Goal: Information Seeking & Learning: Learn about a topic

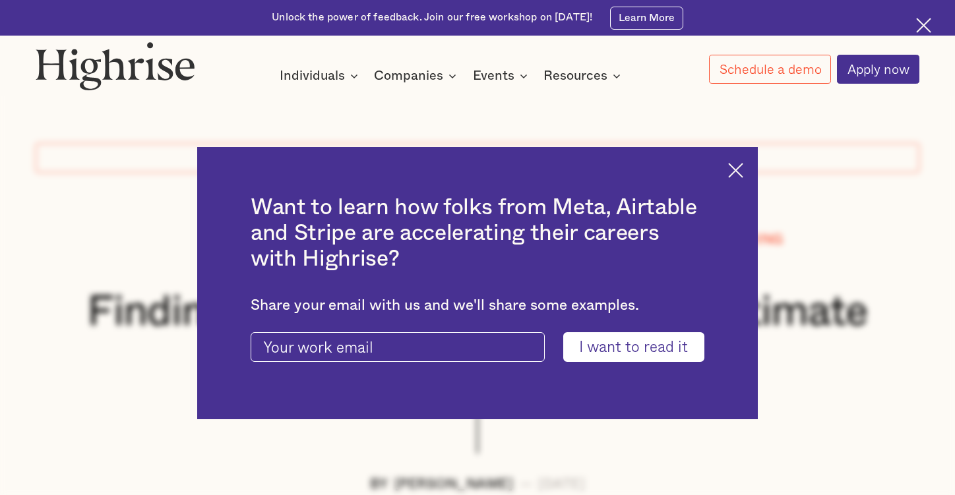
click at [735, 162] on div "Want to learn how folks from Meta, Airtable and Stripe are accelerating their c…" at bounding box center [477, 283] width 561 height 272
click at [744, 164] on img at bounding box center [735, 170] width 15 height 15
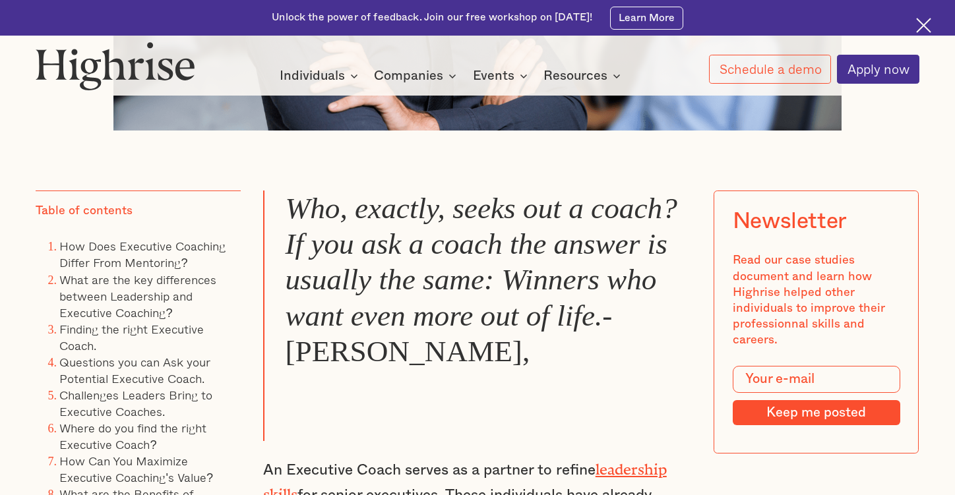
scroll to position [858, 0]
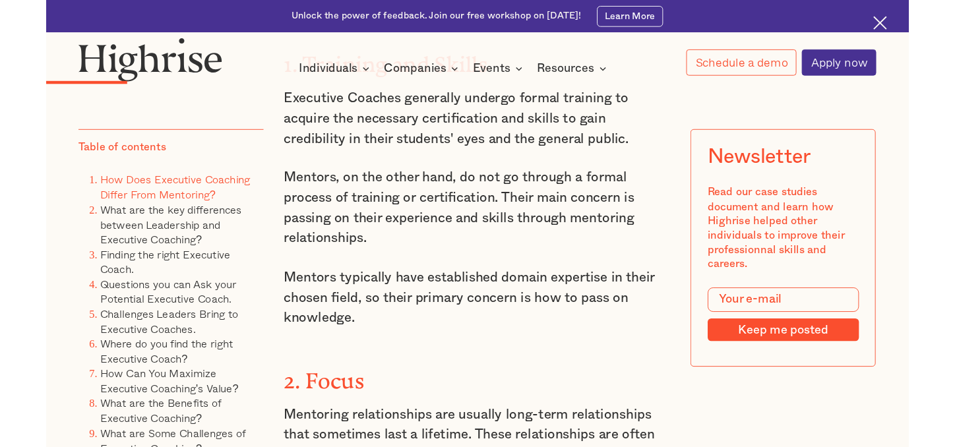
scroll to position [2771, 0]
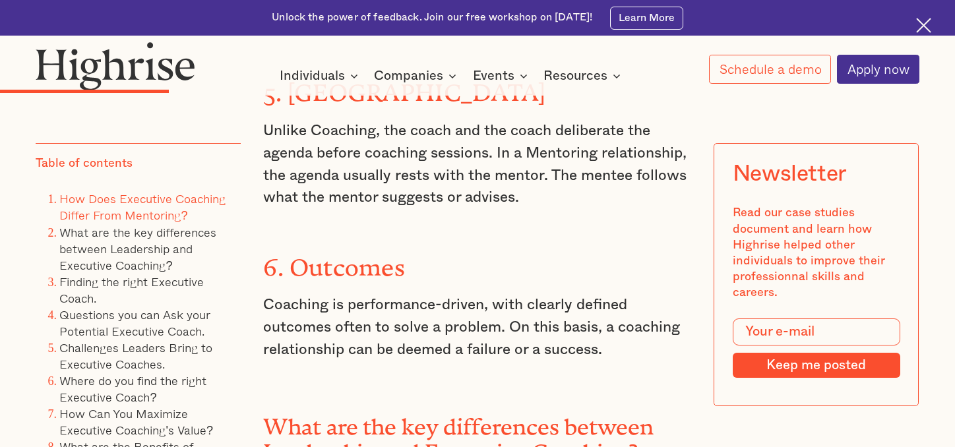
scroll to position [4288, 0]
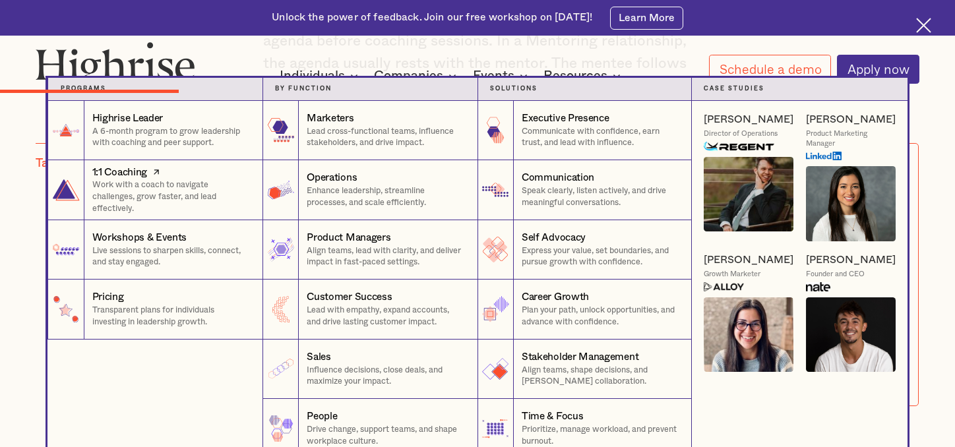
click at [115, 196] on p "Work with a coach to navigate challenges, grow faster, and lead effectively." at bounding box center [171, 196] width 158 height 35
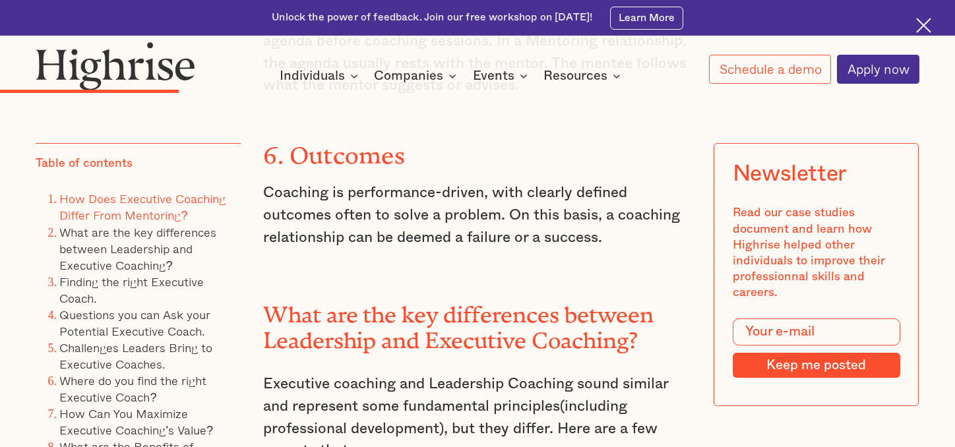
click at [541, 429] on div "1. Training and Skills Executive Coaches generally undergo formal training to a…" at bounding box center [477, 56] width 429 height 3124
click at [612, 437] on div "1. Training and Skills Executive Coaches generally undergo formal training to a…" at bounding box center [477, 56] width 429 height 3124
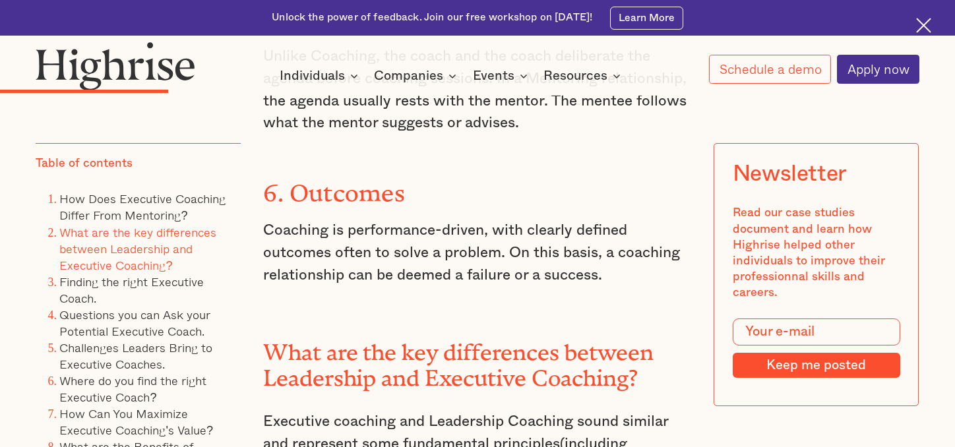
scroll to position [4091, 0]
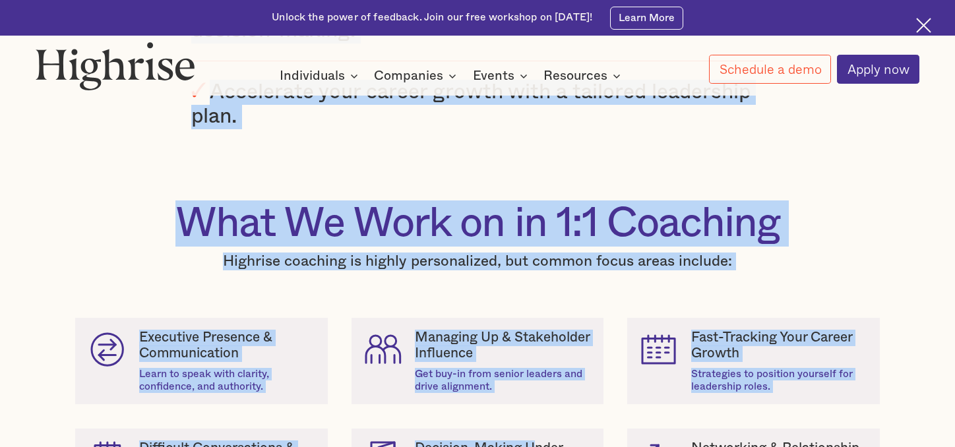
scroll to position [1061, 0]
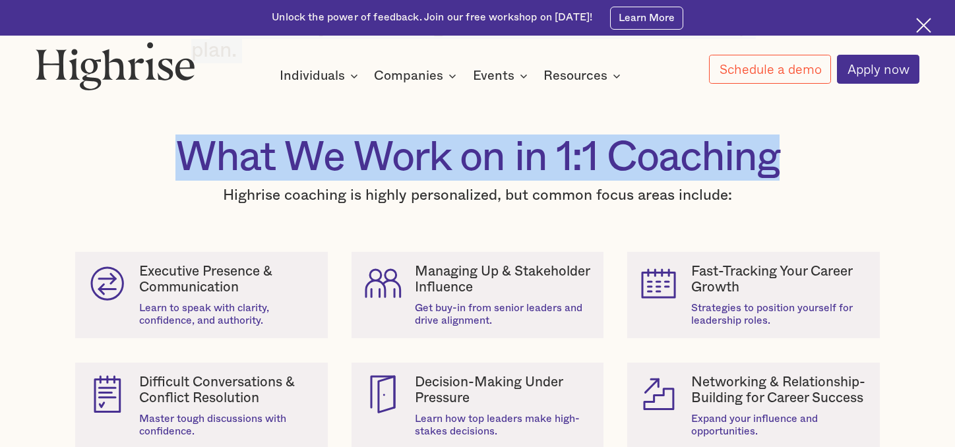
drag, startPoint x: 258, startPoint y: 246, endPoint x: 807, endPoint y: 181, distance: 552.7
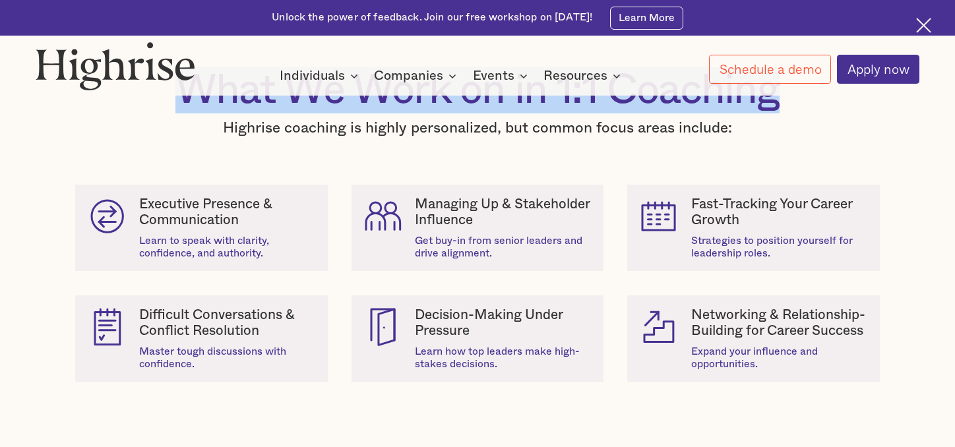
scroll to position [1127, 0]
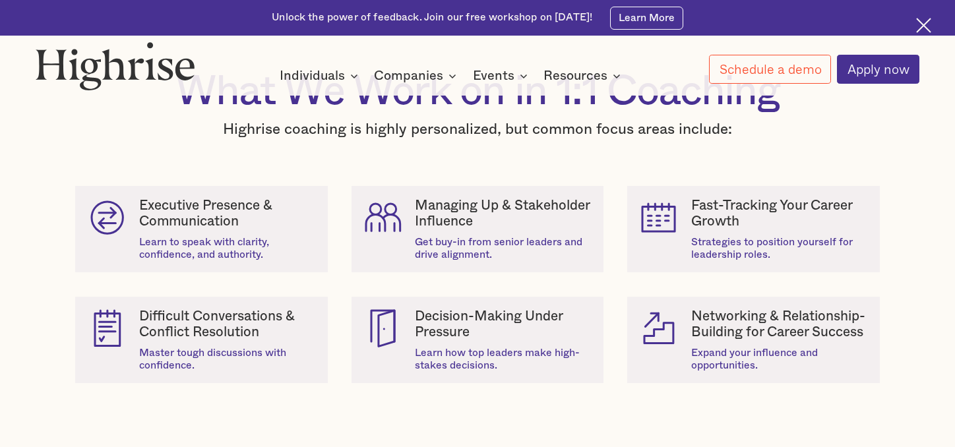
click at [494, 360] on div "Learn how top leaders make high-stakes decisions." at bounding box center [503, 359] width 177 height 24
click at [813, 228] on div "Fast-Tracking Your Career Growth" at bounding box center [779, 214] width 177 height 32
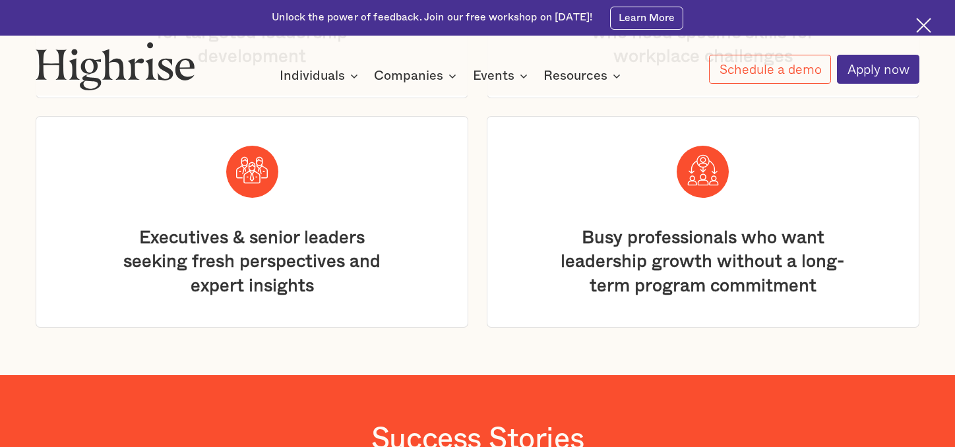
scroll to position [2578, 0]
